Goal: Transaction & Acquisition: Purchase product/service

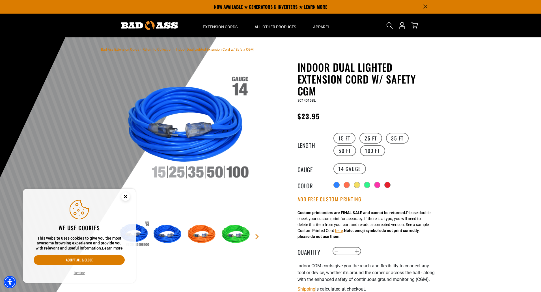
click at [463, 115] on div at bounding box center [270, 175] width 541 height 277
click at [356, 145] on label "50 FT" at bounding box center [345, 150] width 23 height 11
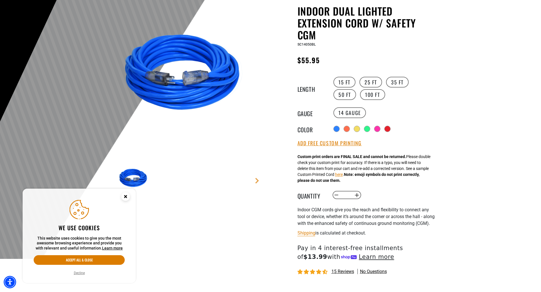
scroll to position [57, 0]
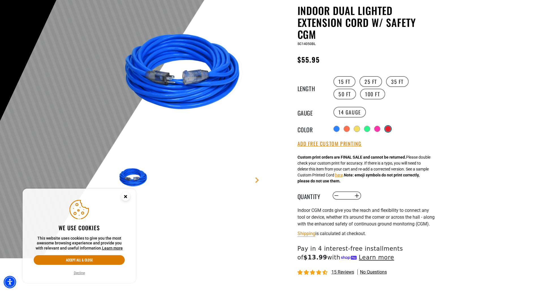
click at [389, 128] on div at bounding box center [388, 129] width 6 height 6
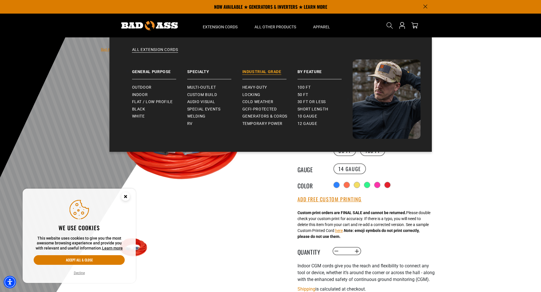
click at [261, 73] on link "Industrial Grade" at bounding box center [269, 69] width 55 height 20
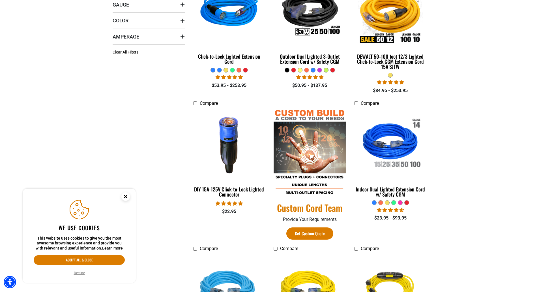
scroll to position [198, 0]
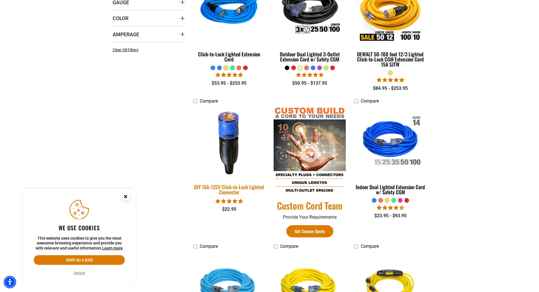
click at [238, 139] on img at bounding box center [229, 142] width 79 height 72
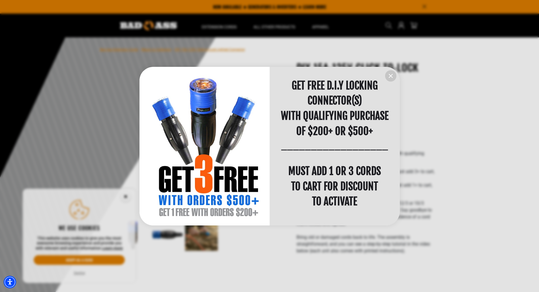
click at [389, 76] on icon "information" at bounding box center [390, 75] width 7 height 7
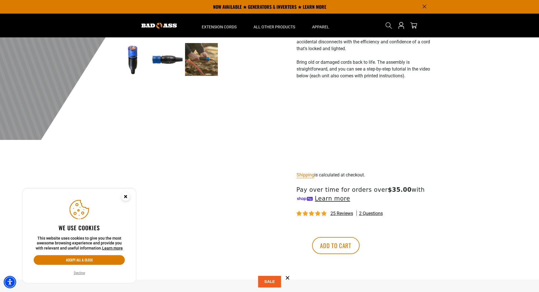
scroll to position [141, 0]
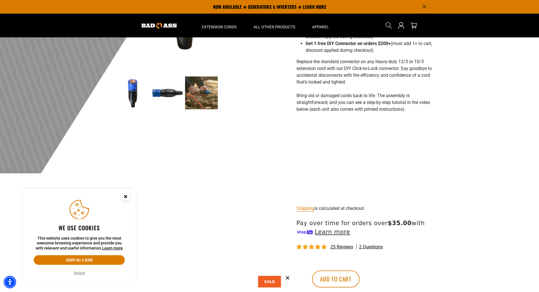
click at [159, 95] on img at bounding box center [167, 92] width 33 height 33
click at [208, 94] on img at bounding box center [201, 92] width 33 height 33
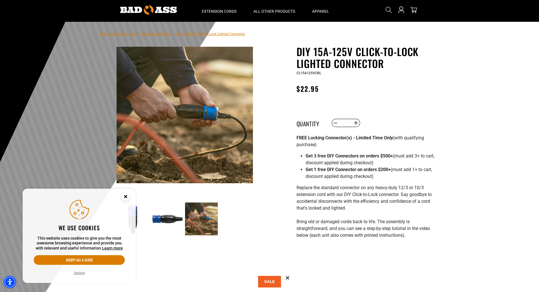
scroll to position [28, 0]
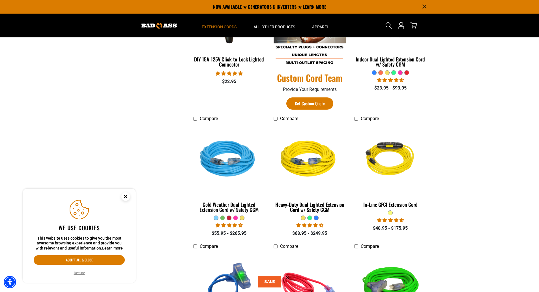
scroll to position [339, 0]
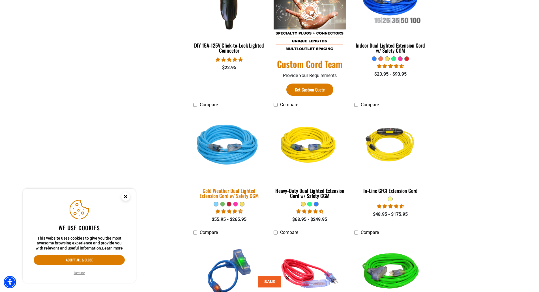
click at [229, 121] on img at bounding box center [229, 145] width 79 height 72
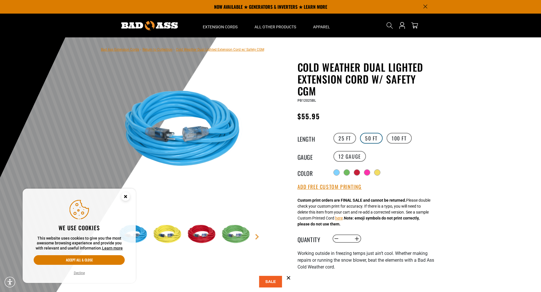
click at [368, 138] on label "50 FT" at bounding box center [371, 138] width 23 height 11
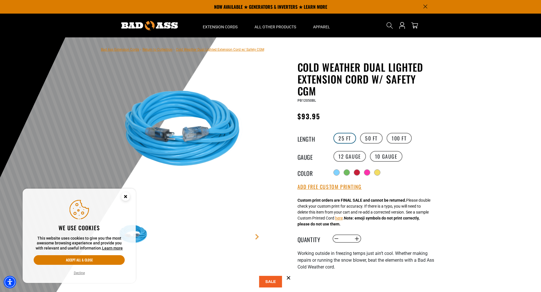
click at [344, 137] on label "25 FT" at bounding box center [345, 138] width 23 height 11
click at [366, 139] on label "50 FT" at bounding box center [371, 138] width 23 height 11
click at [359, 174] on div at bounding box center [358, 173] width 6 height 6
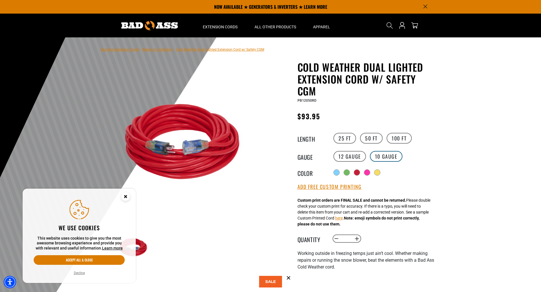
click at [388, 156] on label "10 Gauge products.product.variant_sold_out_or_unavailable" at bounding box center [386, 156] width 33 height 11
click at [344, 156] on label "12 Gauge" at bounding box center [350, 156] width 33 height 11
click at [344, 136] on label "25 FT" at bounding box center [345, 138] width 23 height 11
click at [365, 139] on label "50 FT" at bounding box center [371, 138] width 23 height 11
click at [414, 169] on div "Radio button Radio button Radio button Radio button Radio button" at bounding box center [384, 172] width 104 height 9
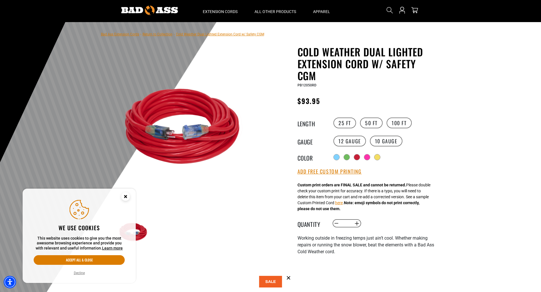
scroll to position [28, 0]
